Goal: Check status: Check status

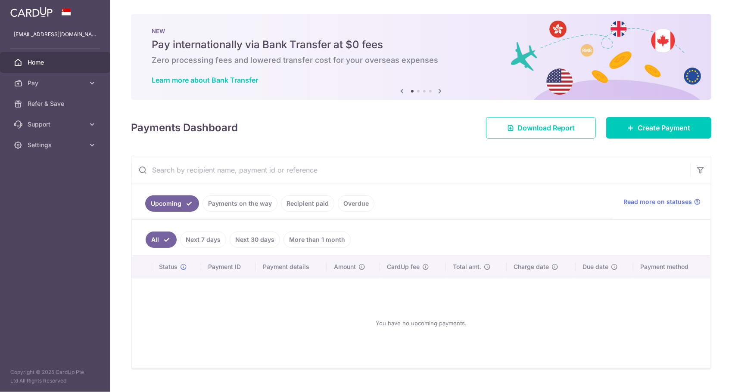
click at [242, 204] on link "Payments on the way" at bounding box center [239, 204] width 75 height 16
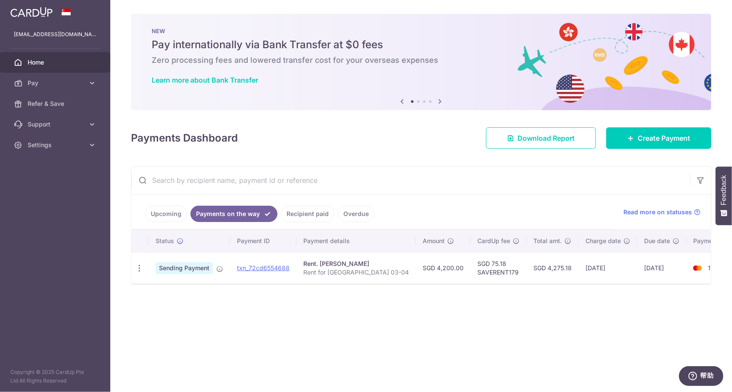
click at [300, 217] on link "Recipient paid" at bounding box center [307, 214] width 53 height 16
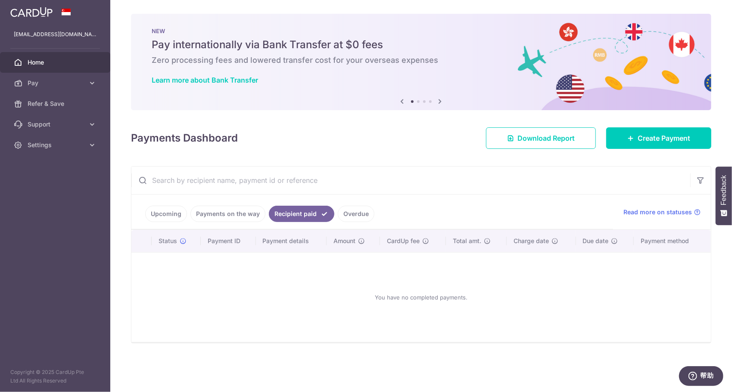
click at [243, 215] on link "Payments on the way" at bounding box center [227, 214] width 75 height 16
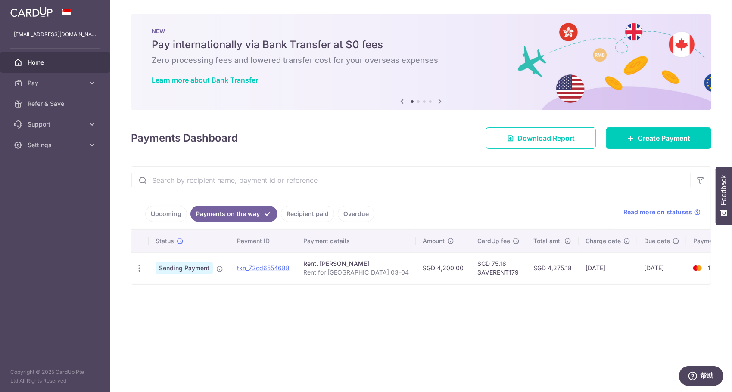
click at [346, 211] on link "Overdue" at bounding box center [356, 214] width 37 height 16
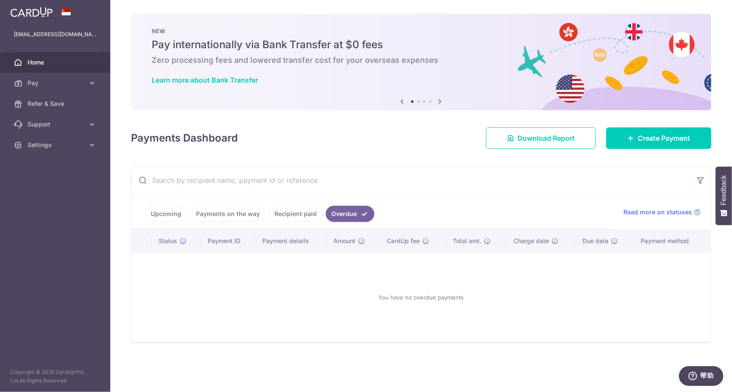
click at [306, 216] on link "Recipient paid" at bounding box center [295, 214] width 53 height 16
click at [244, 214] on link "Payments on the way" at bounding box center [227, 214] width 75 height 16
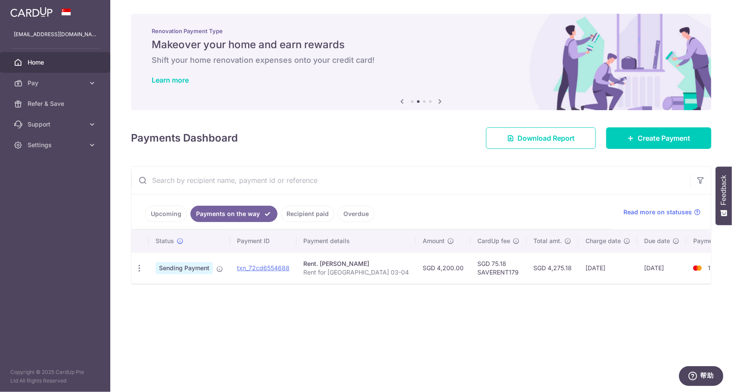
click at [191, 269] on span "Sending Payment" at bounding box center [183, 268] width 57 height 12
click at [142, 267] on icon "button" at bounding box center [139, 268] width 9 height 9
click at [257, 270] on td "txn_72cd6554688" at bounding box center [263, 267] width 66 height 31
click at [258, 269] on link "txn_72cd6554688" at bounding box center [263, 267] width 53 height 7
